Goal: Obtain resource: Obtain resource

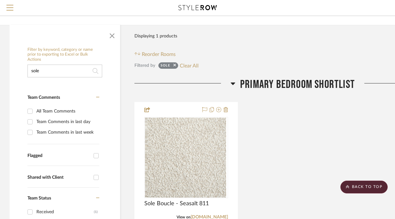
scroll to position [10, 0]
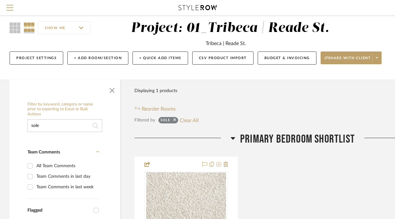
click at [46, 130] on input "sole" at bounding box center [64, 125] width 75 height 13
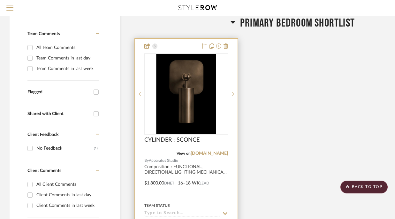
scroll to position [130, 0]
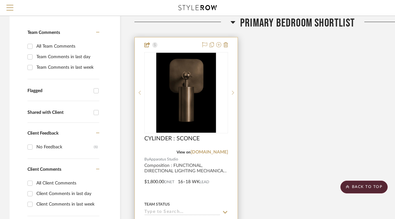
type input "cylinder"
click at [184, 106] on img "0" at bounding box center [186, 93] width 60 height 80
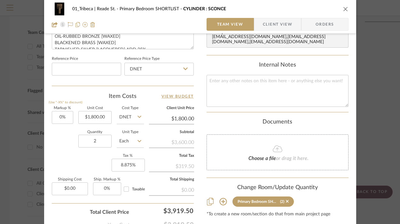
scroll to position [322, 0]
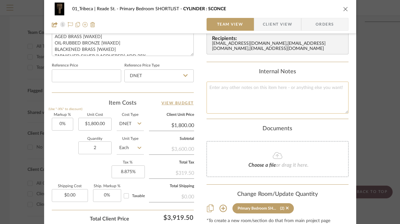
click at [237, 95] on textarea at bounding box center [277, 98] width 142 height 32
paste textarea "SUBTOTAL $3,060.00 SHIPPING & HANDLING $140.00 TAX $276.01 TOTAL $3,476.01"
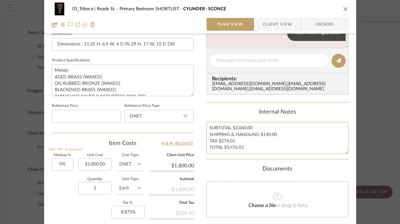
type textarea "SUBTOTAL $3,060.00 SHIPPING & HANDLING $140.00 TAX $276.01 TOTAL $3,476.01"
click at [214, 118] on div "Internal Notes SUBTOTAL $3,060.00 SHIPPING & HANDLING $140.00 TAX $276.01 TOTAL…" at bounding box center [277, 131] width 142 height 45
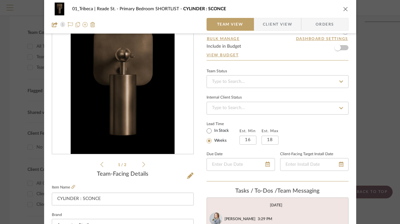
scroll to position [0, 0]
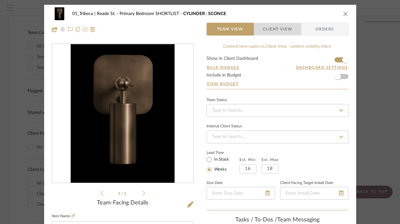
click at [265, 30] on span "Client View" at bounding box center [277, 29] width 29 height 13
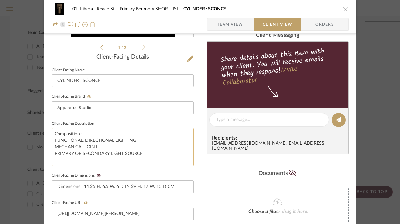
scroll to position [314, 0]
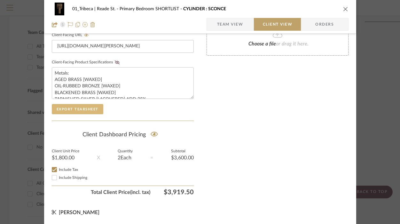
click at [90, 106] on button "Export Tearsheet" at bounding box center [77, 109] width 51 height 10
